Goal: Task Accomplishment & Management: Use online tool/utility

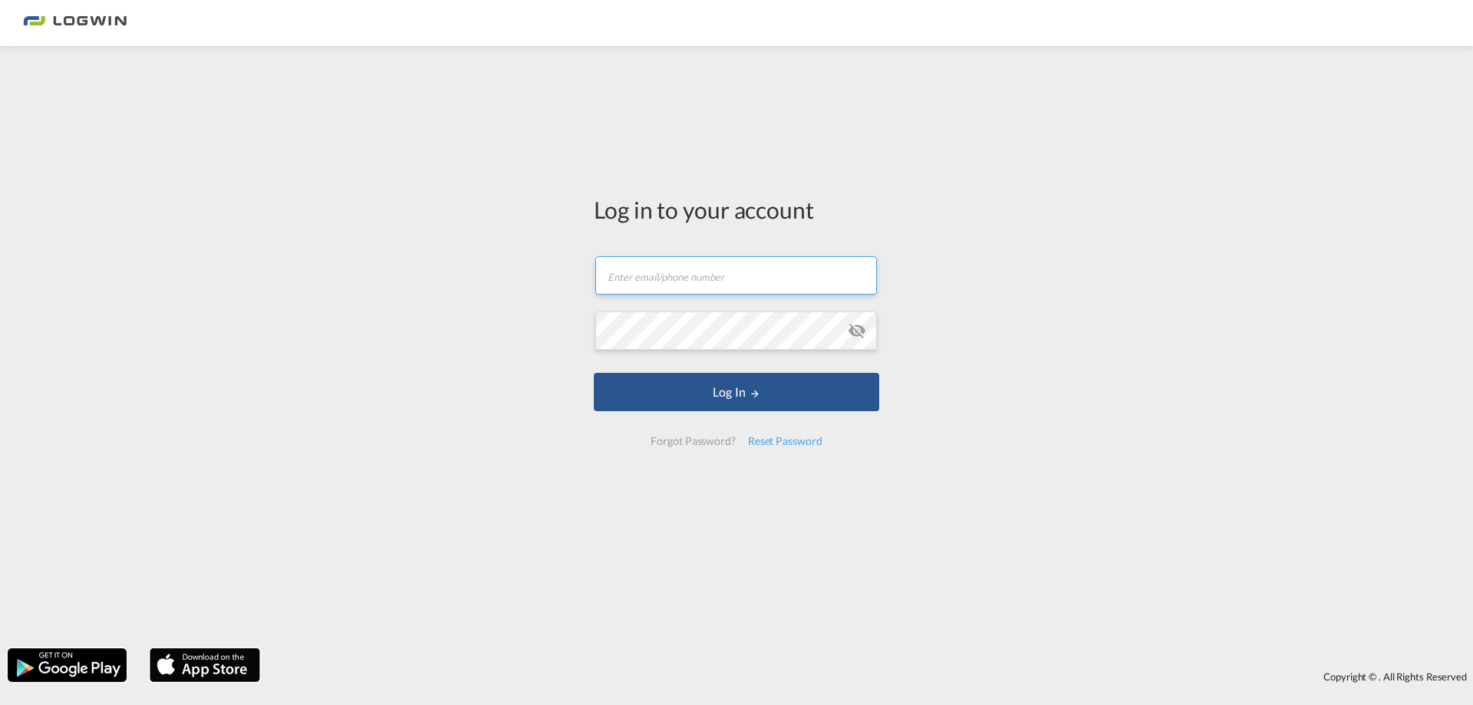
click at [724, 283] on input "text" at bounding box center [737, 275] width 282 height 38
paste input "[PERSON_NAME][EMAIL_ADDRESS][PERSON_NAME][DOMAIN_NAME]"
type input "[PERSON_NAME][EMAIL_ADDRESS][PERSON_NAME][DOMAIN_NAME]"
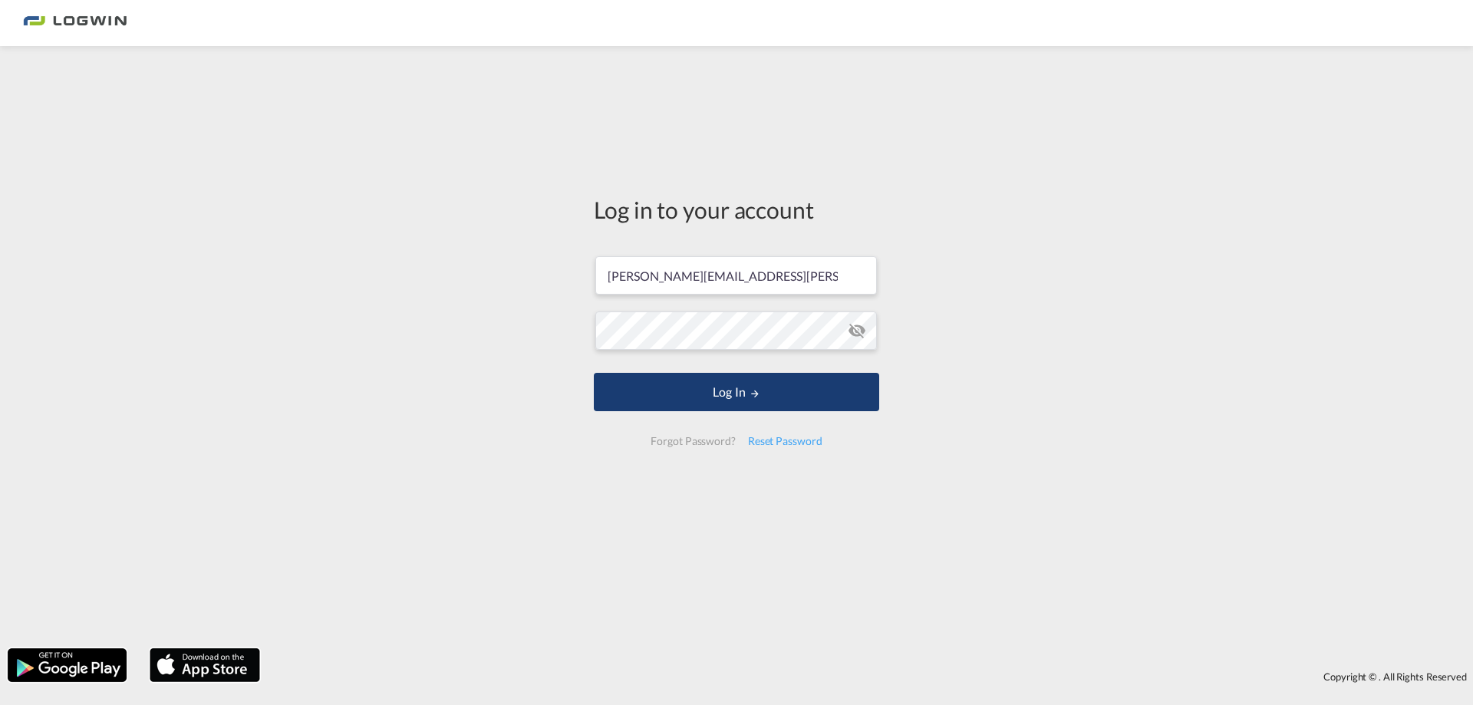
click at [661, 402] on button "Log In" at bounding box center [736, 392] width 285 height 38
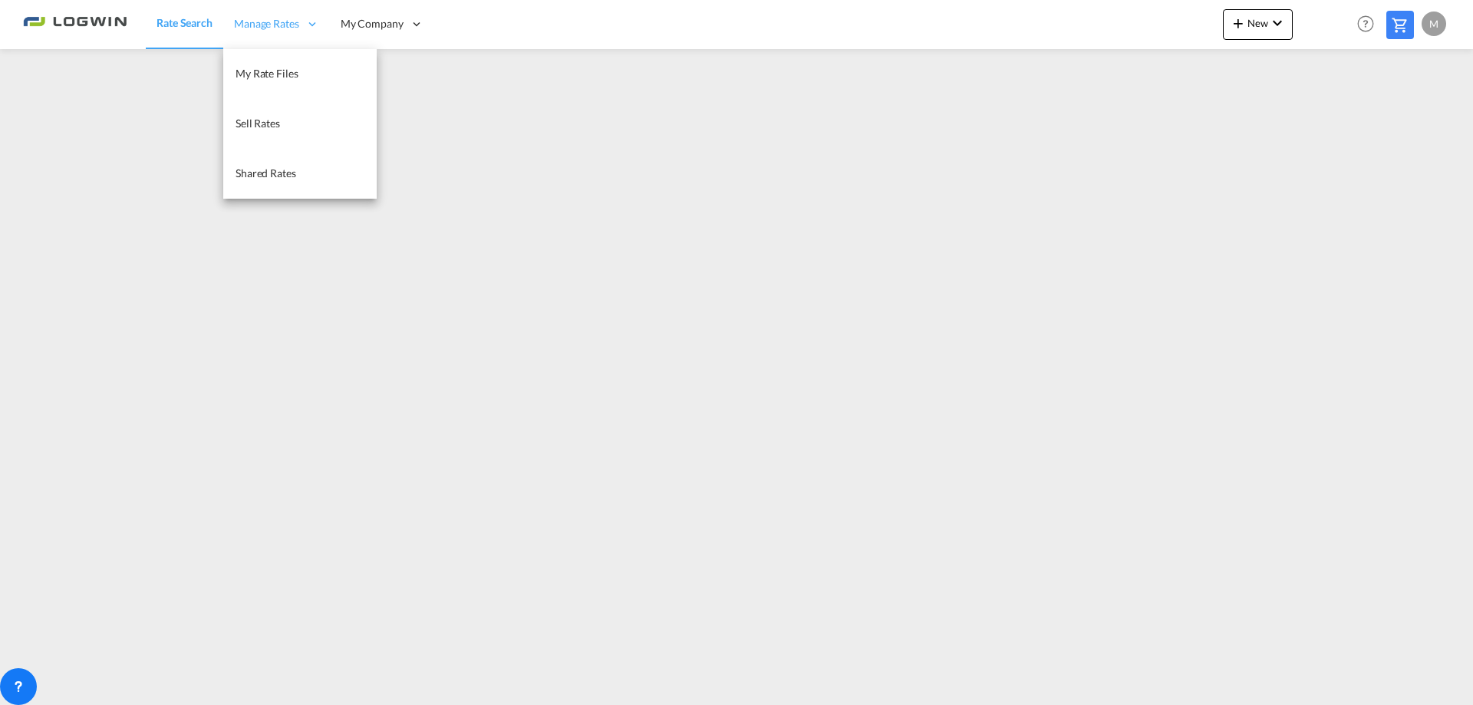
click at [302, 26] on div "Manage Rates" at bounding box center [276, 24] width 107 height 50
click at [289, 77] on span "My Rate Files" at bounding box center [267, 73] width 63 height 13
